Goal: Information Seeking & Learning: Learn about a topic

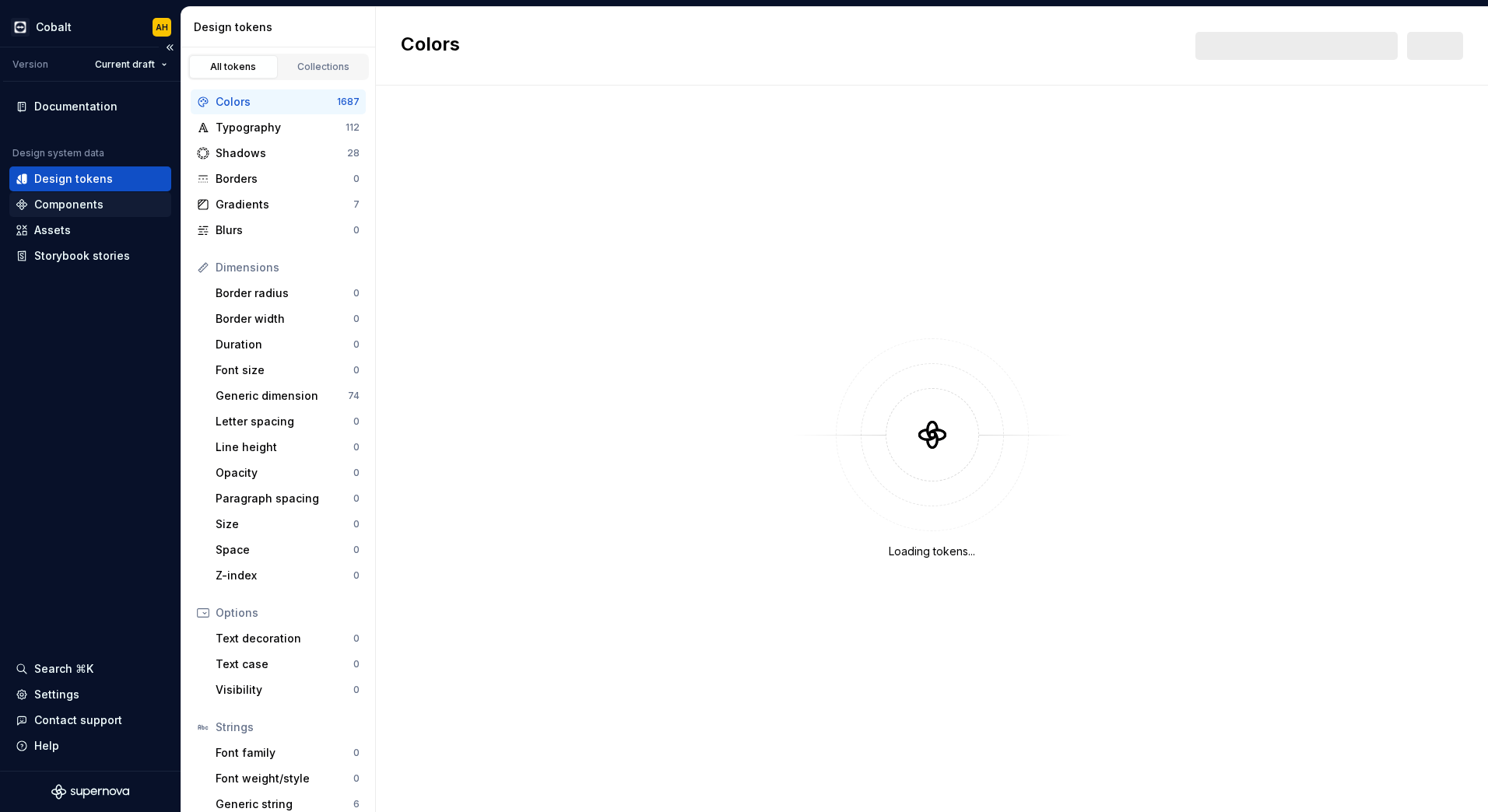
click at [97, 201] on div "Components" at bounding box center [68, 204] width 69 height 16
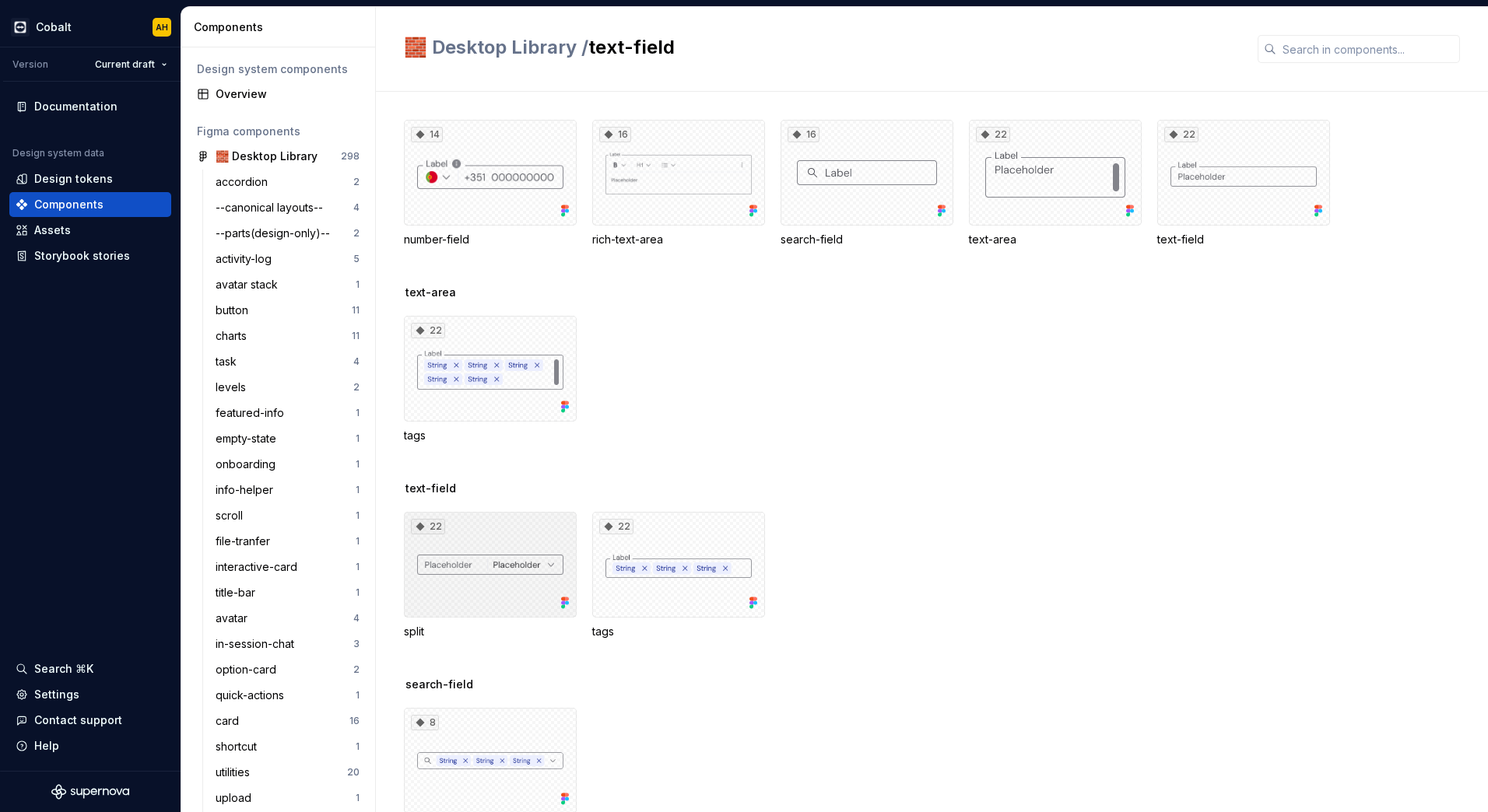
click at [450, 560] on div "22" at bounding box center [490, 565] width 173 height 106
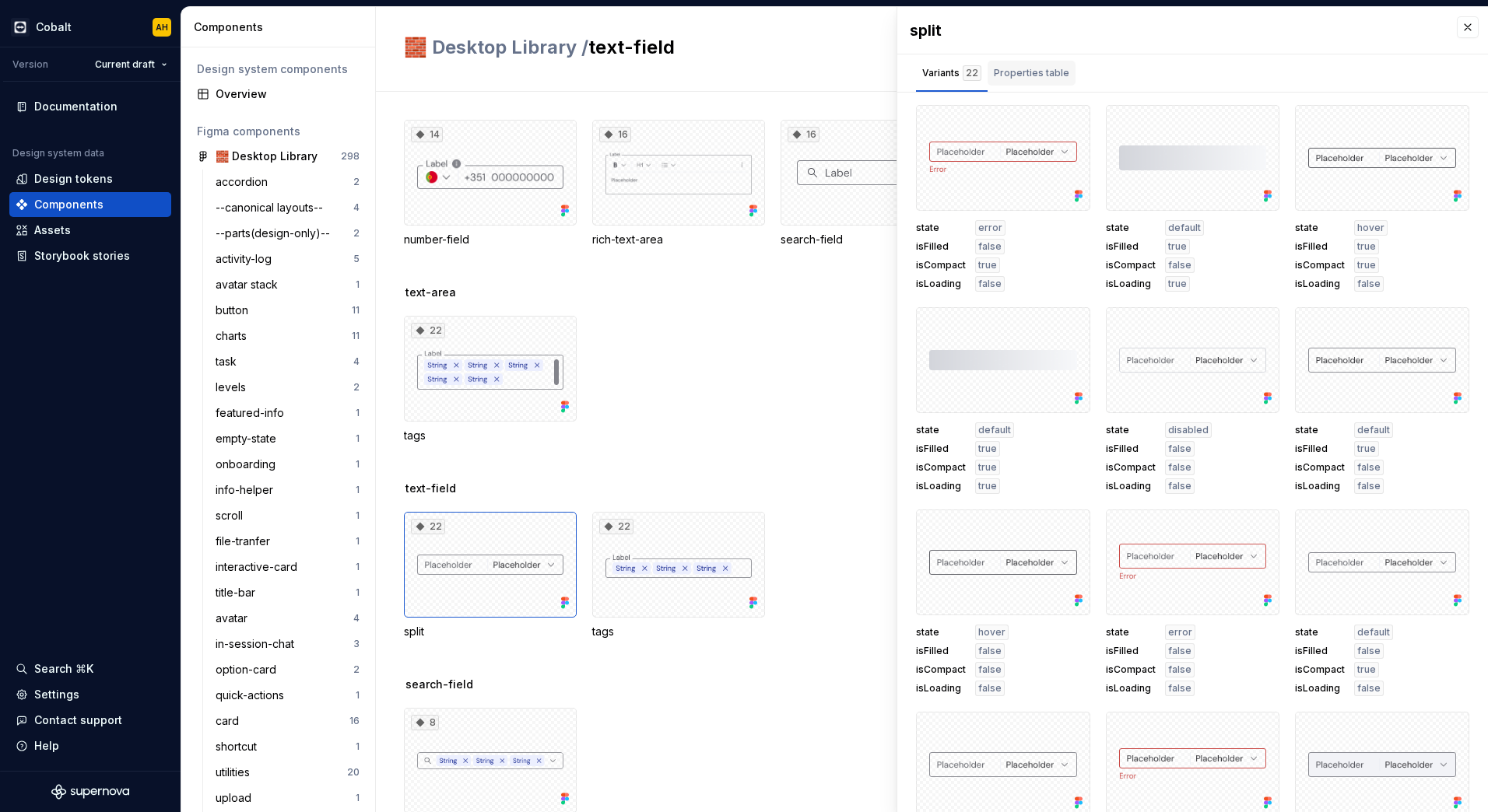
click at [1017, 74] on div "Properties table" at bounding box center [1031, 73] width 75 height 16
